Goal: Obtain resource: Obtain resource

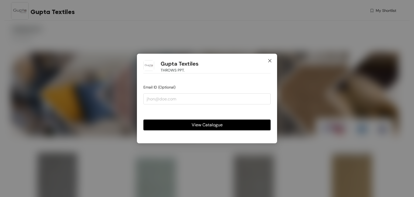
click at [269, 61] on icon "close" at bounding box center [269, 60] width 4 height 4
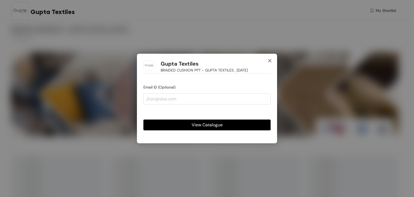
click at [271, 58] on icon "close" at bounding box center [269, 60] width 4 height 4
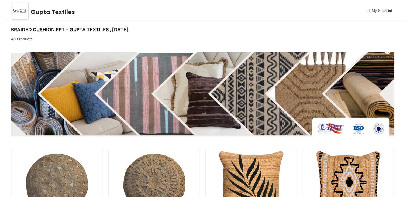
drag, startPoint x: 12, startPoint y: 29, endPoint x: 160, endPoint y: 32, distance: 148.7
click at [160, 32] on div "BRAIDED CUSHION PPT - GUPTA TEXTILES , 27-06-2025 48 Products" at bounding box center [106, 34] width 191 height 16
copy span "BRAIDED CUSHION PPT - GUPTA TEXTILES , 27-06-2025"
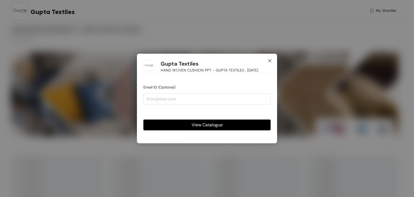
click at [269, 59] on icon "close" at bounding box center [269, 60] width 4 height 4
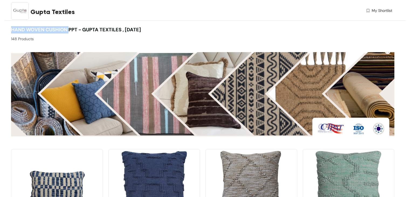
drag, startPoint x: 11, startPoint y: 28, endPoint x: 68, endPoint y: 31, distance: 57.7
click at [68, 31] on span "HAND WOVEN CUSHION PPT - GUPTA TEXTILES , 27-06-2025" at bounding box center [76, 29] width 130 height 6
click at [58, 34] on div "148 Products" at bounding box center [106, 37] width 191 height 8
drag, startPoint x: 10, startPoint y: 29, endPoint x: 69, endPoint y: 27, distance: 59.3
click at [69, 27] on div "HAND WOVEN CUSHION PPT - GUPTA TEXTILES , 27-06-2025 148 Products" at bounding box center [201, 34] width 386 height 16
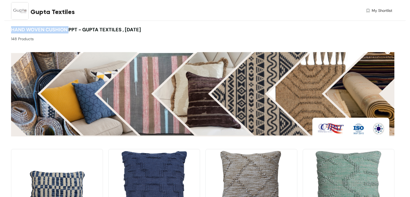
copy span "HAND WOVEN CUSHION"
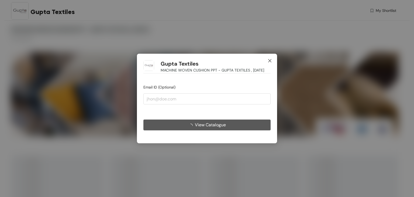
click at [269, 58] on icon "close" at bounding box center [269, 60] width 4 height 4
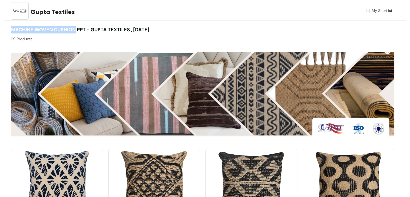
drag, startPoint x: 11, startPoint y: 28, endPoint x: 75, endPoint y: 30, distance: 63.6
click at [75, 30] on span "MACHINE WOVEN CUSHION PPT - GUPTA TEXTILES , 27-06-2025" at bounding box center [80, 29] width 138 height 6
copy span "MACHINE WOVEN CUSHION"
